Goal: Task Accomplishment & Management: Use online tool/utility

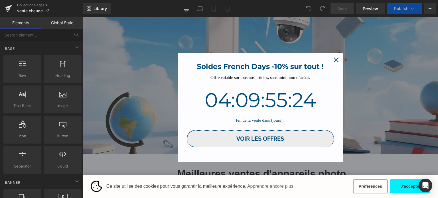
scroll to position [86, 0]
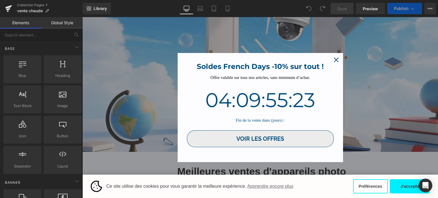
click at [334, 60] on icon "close icon" at bounding box center [336, 60] width 5 height 5
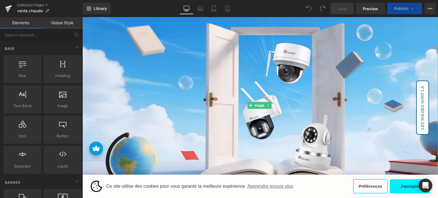
scroll to position [0, 0]
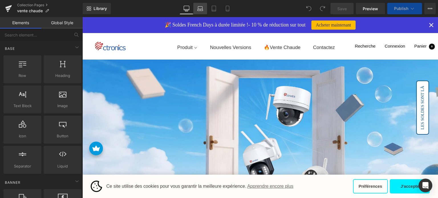
click at [199, 9] on icon at bounding box center [200, 9] width 6 height 6
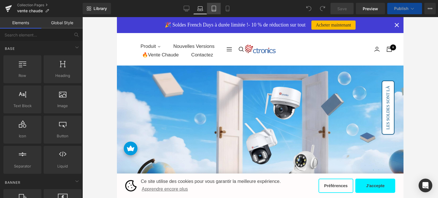
click at [215, 10] on icon at bounding box center [214, 10] width 4 height 0
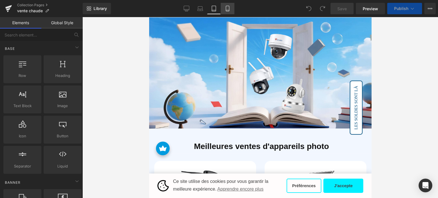
click at [227, 9] on icon at bounding box center [228, 9] width 6 height 6
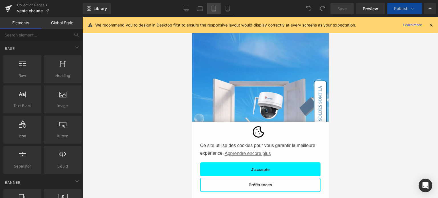
click at [213, 11] on icon at bounding box center [214, 9] width 6 height 6
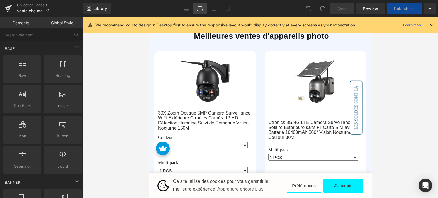
click at [201, 11] on icon at bounding box center [200, 10] width 5 height 2
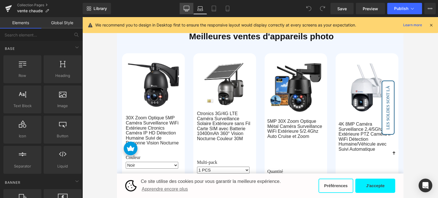
click at [185, 11] on icon at bounding box center [187, 9] width 6 height 6
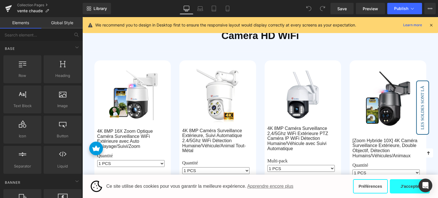
click at [400, 190] on button "J'accepte" at bounding box center [410, 187] width 40 height 14
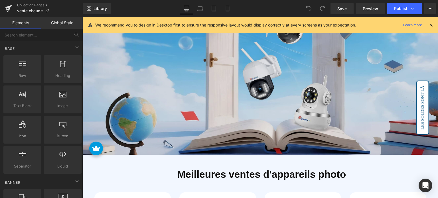
scroll to position [86, 0]
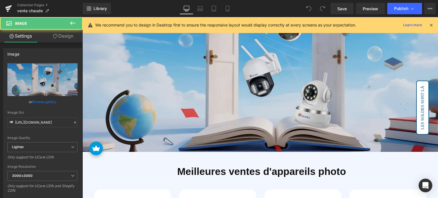
click at [250, 84] on img at bounding box center [260, 63] width 356 height 178
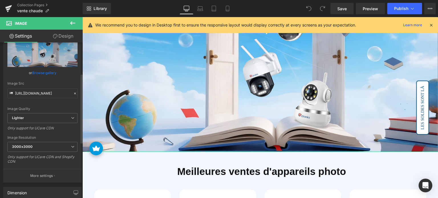
scroll to position [143, 0]
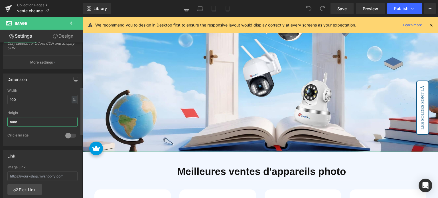
click at [32, 118] on input "auto" at bounding box center [42, 121] width 70 height 9
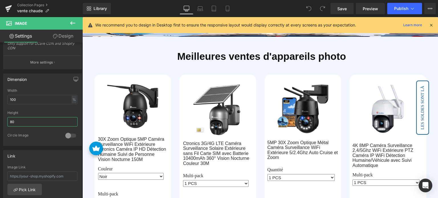
scroll to position [0, 0]
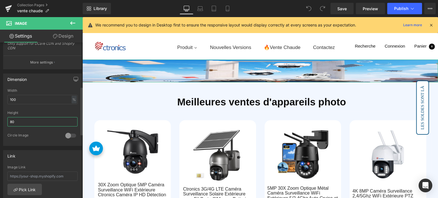
click at [34, 121] on input "80" at bounding box center [42, 121] width 70 height 9
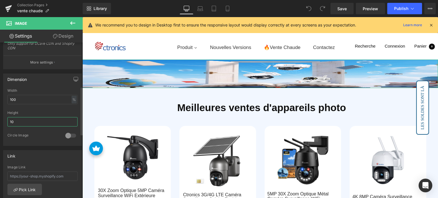
type input "1"
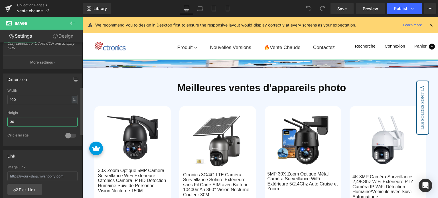
type input "3"
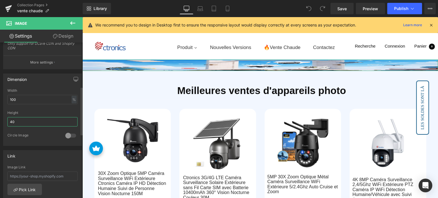
type input "4"
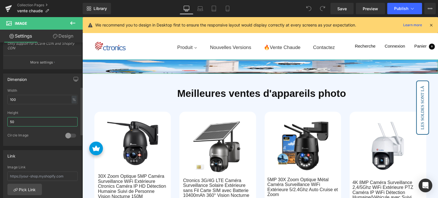
type input "5"
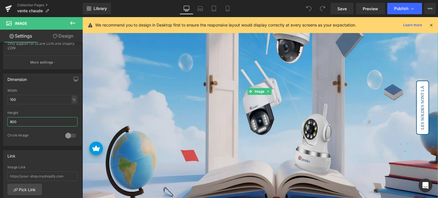
scroll to position [86, 0]
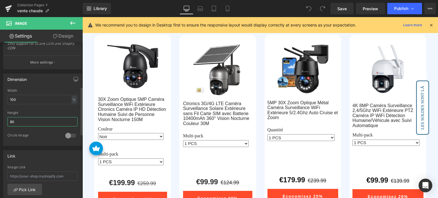
type input "8"
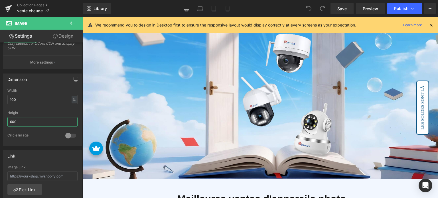
scroll to position [49, 0]
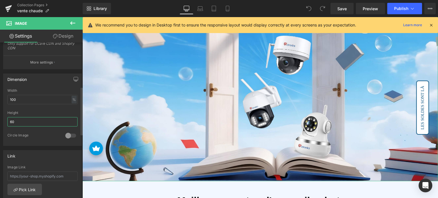
type input "6"
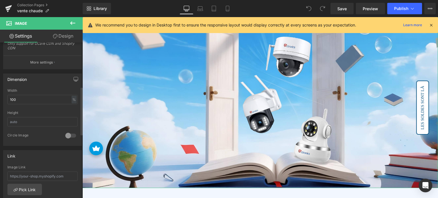
click at [49, 109] on div at bounding box center [42, 109] width 70 height 4
click at [76, 76] on button "button" at bounding box center [75, 79] width 9 height 11
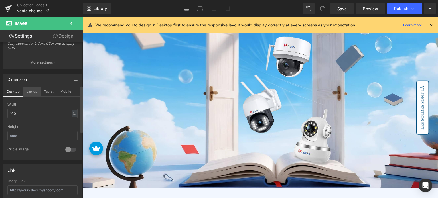
click at [25, 89] on button "Laptop" at bounding box center [32, 92] width 18 height 10
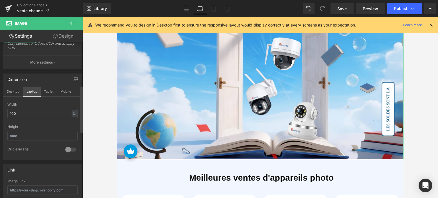
scroll to position [0, 0]
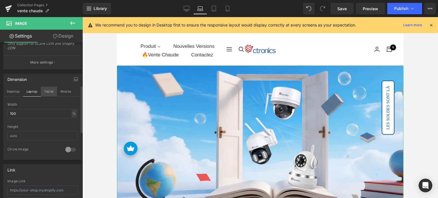
click at [42, 90] on button "Tablet" at bounding box center [49, 92] width 16 height 10
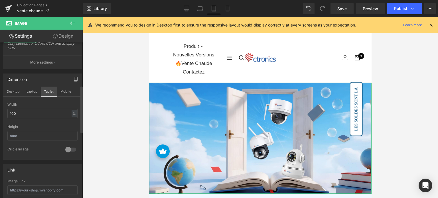
scroll to position [17, 0]
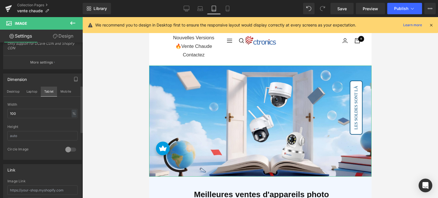
click at [54, 90] on button "Tablet" at bounding box center [49, 92] width 16 height 10
click at [62, 90] on button "Mobile" at bounding box center [65, 92] width 17 height 10
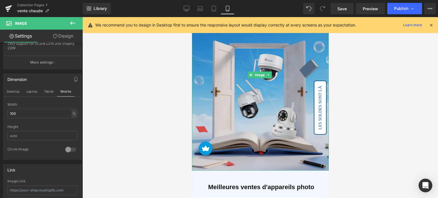
scroll to position [114, 0]
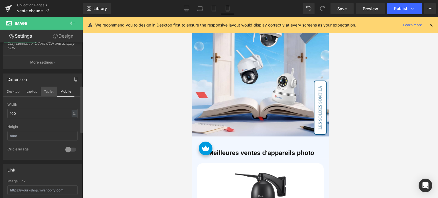
click at [49, 96] on button "Tablet" at bounding box center [49, 92] width 16 height 10
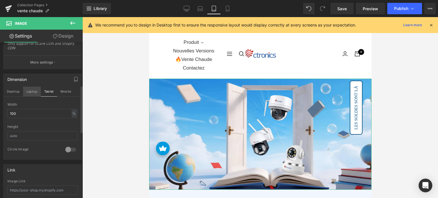
click at [35, 94] on button "Laptop" at bounding box center [32, 92] width 18 height 10
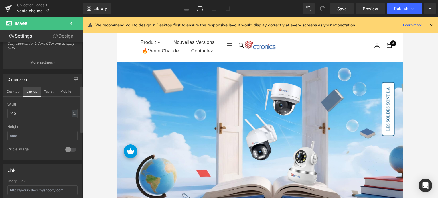
scroll to position [0, 0]
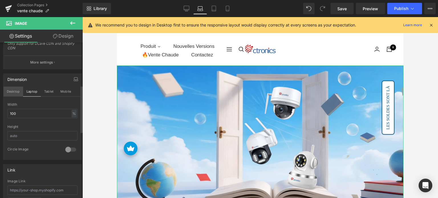
click at [10, 93] on button "Desktop" at bounding box center [13, 92] width 20 height 10
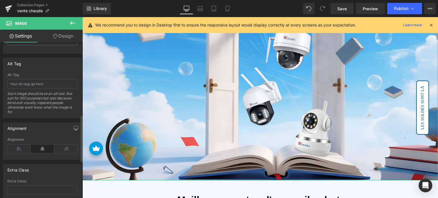
scroll to position [342, 0]
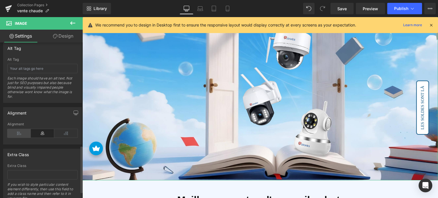
click at [24, 134] on icon at bounding box center [18, 133] width 23 height 9
click at [38, 133] on icon at bounding box center [42, 133] width 23 height 9
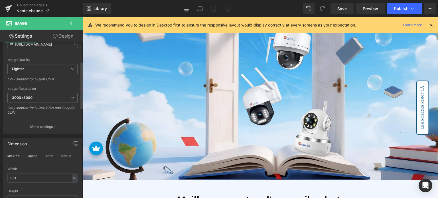
scroll to position [0, 0]
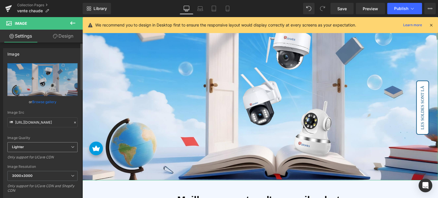
click at [43, 148] on span "Lighter" at bounding box center [42, 147] width 70 height 10
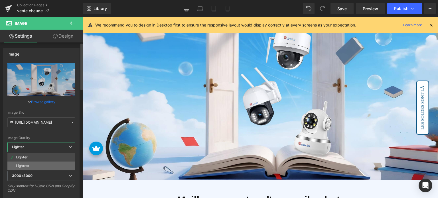
click at [36, 162] on li "Lightest" at bounding box center [41, 166] width 68 height 9
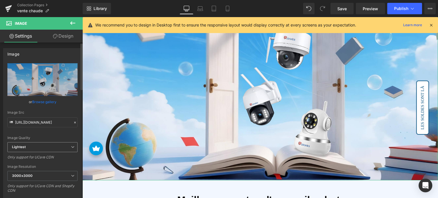
click at [43, 147] on span "Lightest" at bounding box center [42, 147] width 70 height 10
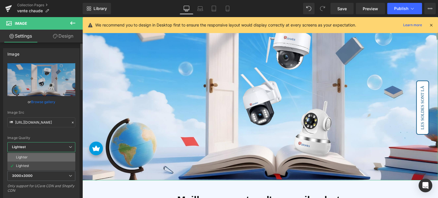
click at [39, 153] on li "Lighter" at bounding box center [41, 157] width 68 height 9
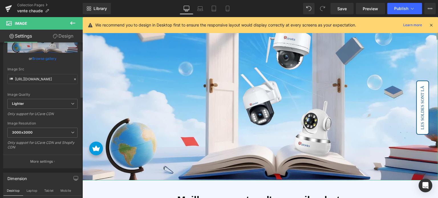
scroll to position [57, 0]
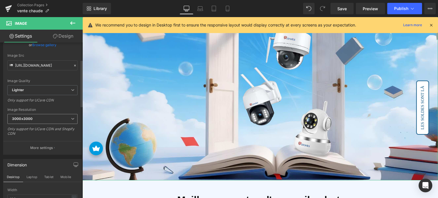
click at [51, 122] on span "3000x3000" at bounding box center [42, 119] width 70 height 10
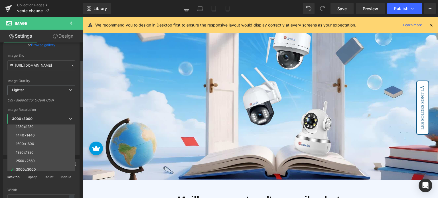
scroll to position [82, 0]
click at [30, 160] on li "2560x2560" at bounding box center [42, 158] width 70 height 9
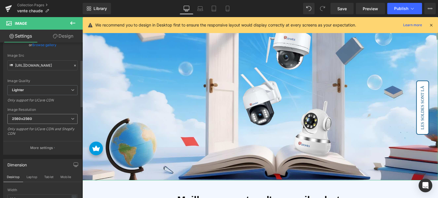
click at [50, 118] on span "2560x2560" at bounding box center [42, 119] width 70 height 10
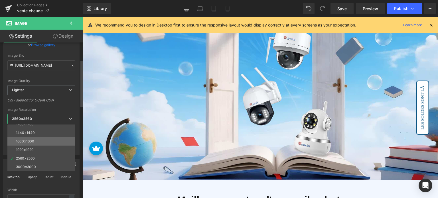
click at [29, 144] on li "1600x1600" at bounding box center [42, 141] width 70 height 9
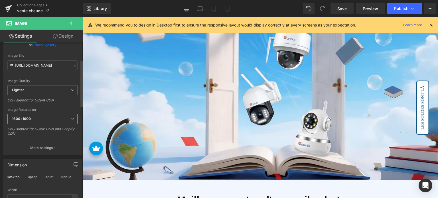
click at [45, 119] on span "1600x1600" at bounding box center [42, 119] width 70 height 10
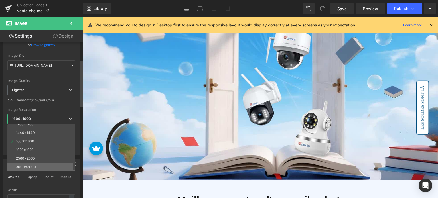
click at [31, 165] on div "3000x3000" at bounding box center [26, 167] width 20 height 4
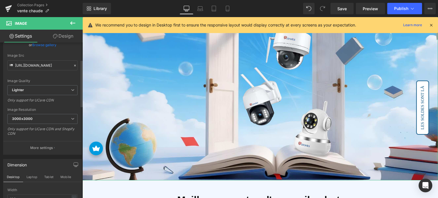
click at [68, 102] on div "Only support for UCare CDN" at bounding box center [42, 102] width 70 height 8
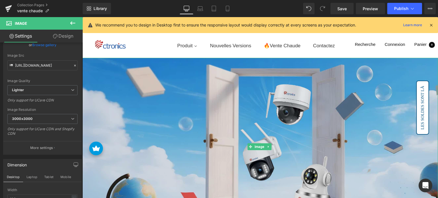
scroll to position [0, 0]
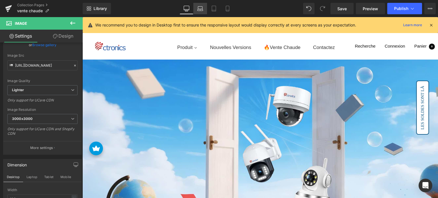
click at [205, 13] on link "Laptop" at bounding box center [200, 8] width 14 height 11
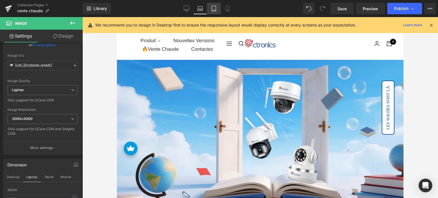
click at [212, 10] on icon at bounding box center [214, 9] width 6 height 6
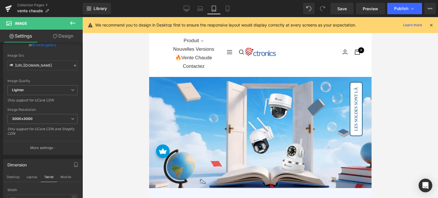
scroll to position [23, 0]
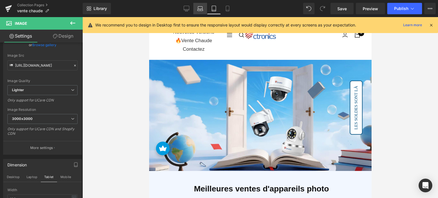
click at [195, 13] on link "Laptop" at bounding box center [200, 8] width 14 height 11
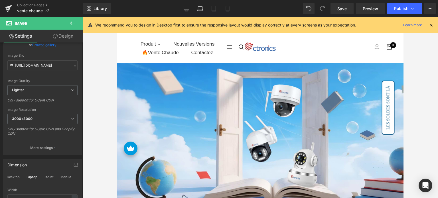
scroll to position [0, 0]
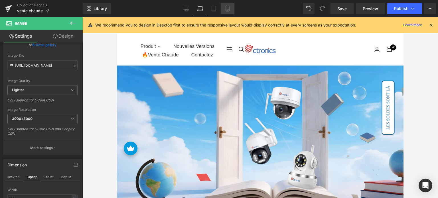
click at [227, 12] on link "Mobile" at bounding box center [228, 8] width 14 height 11
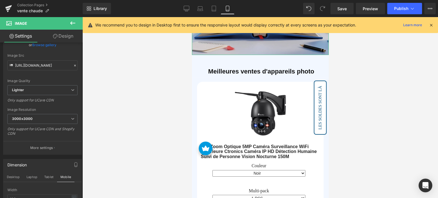
scroll to position [200, 0]
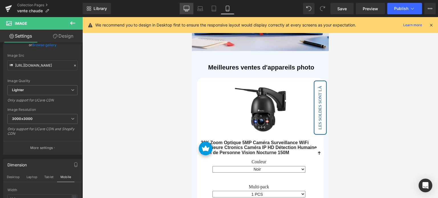
click at [189, 9] on icon at bounding box center [187, 9] width 6 height 6
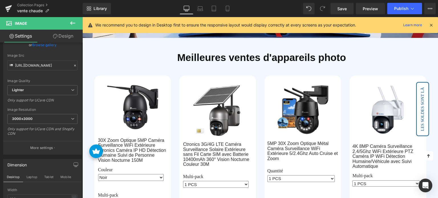
scroll to position [0, 0]
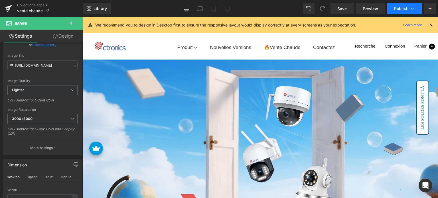
click at [410, 11] on icon at bounding box center [413, 9] width 6 height 6
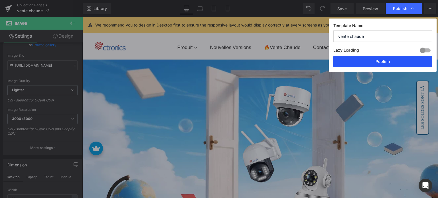
drag, startPoint x: 381, startPoint y: 58, endPoint x: 184, endPoint y: 50, distance: 197.1
click at [381, 58] on button "Publish" at bounding box center [383, 61] width 99 height 11
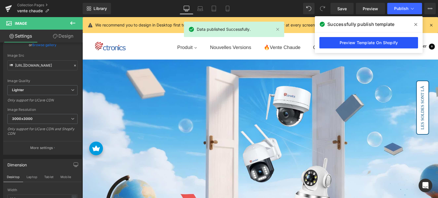
click at [360, 46] on link "Preview Template On Shopify" at bounding box center [369, 42] width 99 height 11
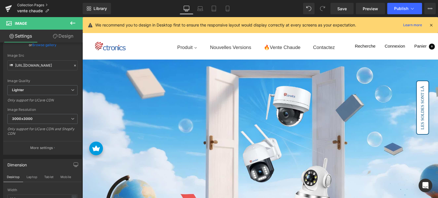
click at [30, 6] on link "Collection Pages" at bounding box center [50, 5] width 66 height 5
